Goal: Information Seeking & Learning: Learn about a topic

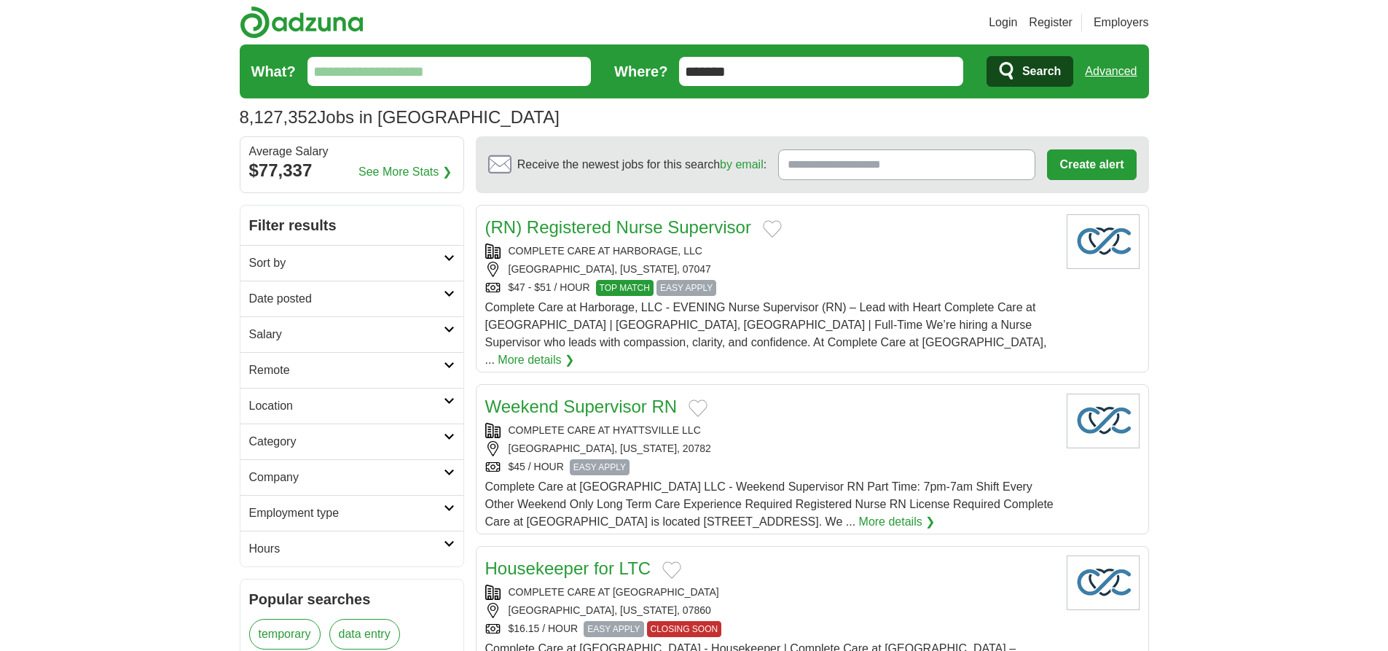
type input "*******"
click at [1111, 71] on link "Advanced" at bounding box center [1111, 71] width 52 height 29
